Goal: Information Seeking & Learning: Find specific fact

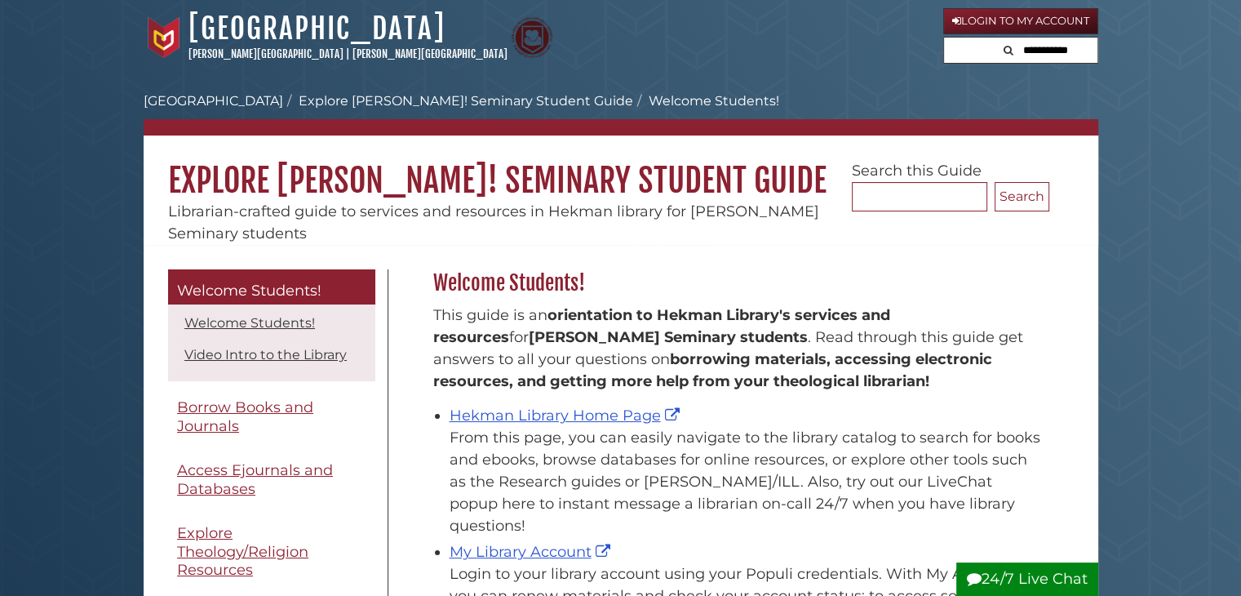
scroll to position [240, 624]
click at [1002, 92] on ol "Calvin University Hekman Library Explore Hekman! Seminary Student Guide Welcome…" at bounding box center [621, 101] width 955 height 20
click at [636, 415] on link "Hekman Library Home Page" at bounding box center [567, 415] width 234 height 18
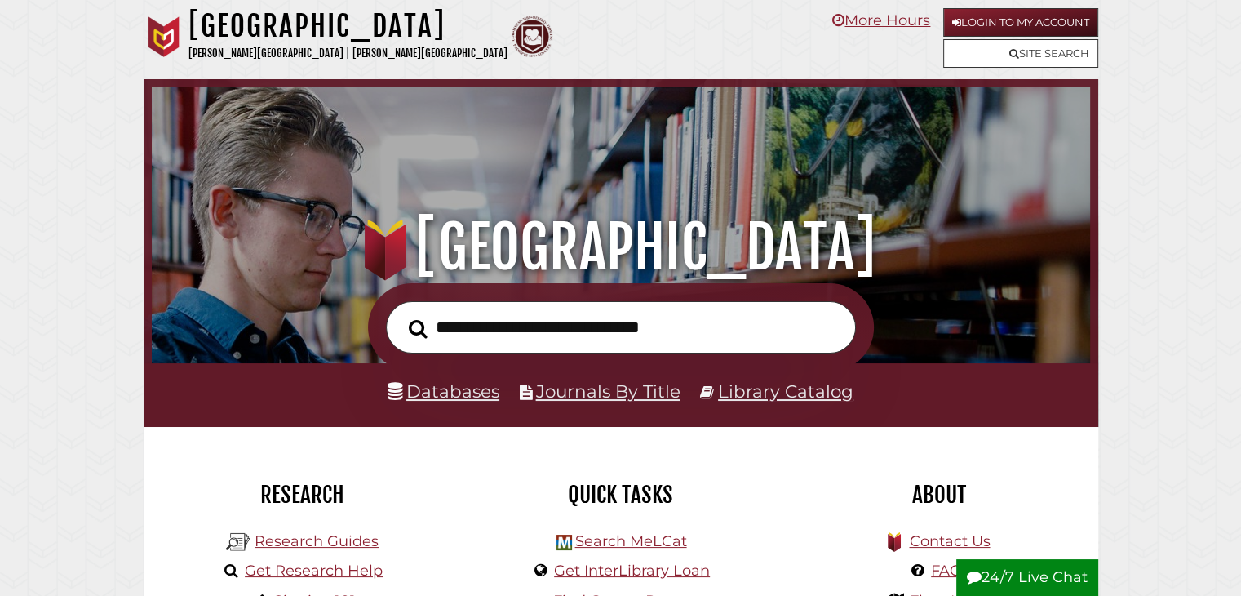
scroll to position [310, 930]
click at [574, 352] on input "text" at bounding box center [621, 327] width 470 height 53
type input "**********"
click at [401, 314] on button "Search" at bounding box center [418, 328] width 35 height 29
